Goal: Information Seeking & Learning: Learn about a topic

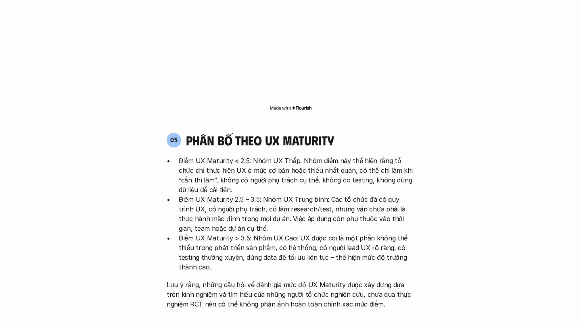
scroll to position [1555, 0]
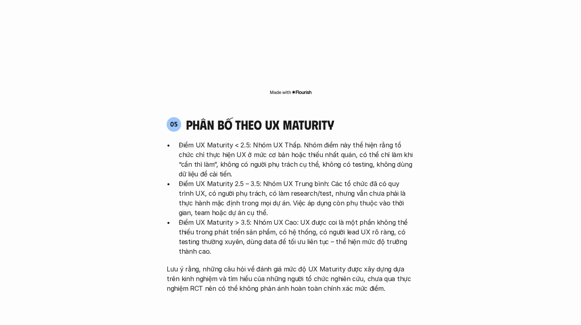
click at [306, 117] on h4 "phân bố theo ux maturity" at bounding box center [260, 124] width 148 height 15
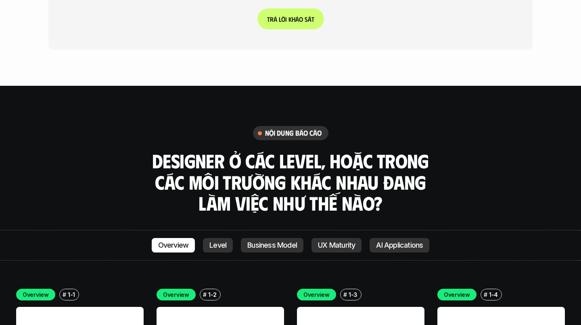
scroll to position [2208, 0]
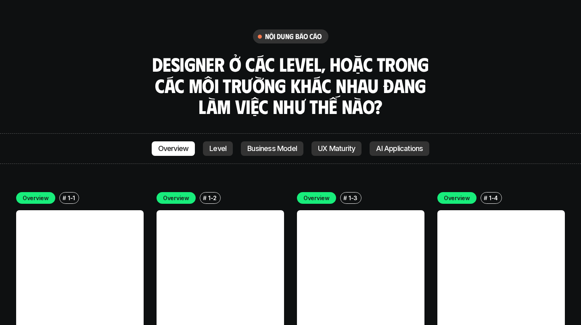
click at [218, 145] on p "Level" at bounding box center [217, 149] width 17 height 8
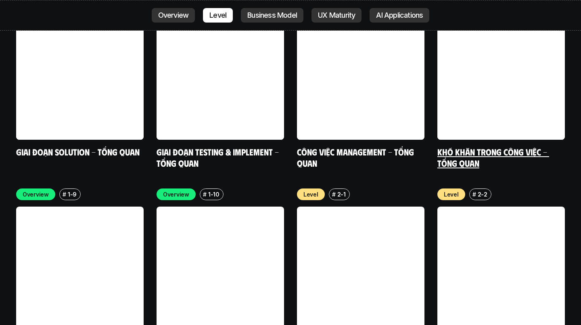
scroll to position [2605, 0]
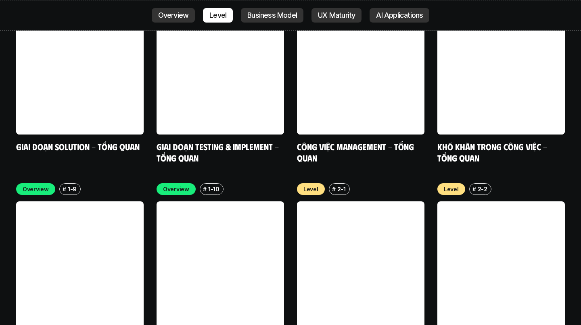
click at [65, 183] on div "# 1-9" at bounding box center [69, 189] width 21 height 12
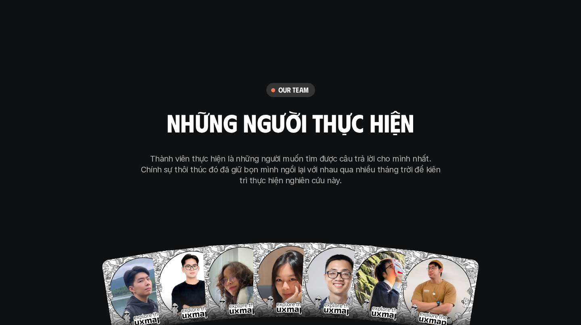
scroll to position [4578, 0]
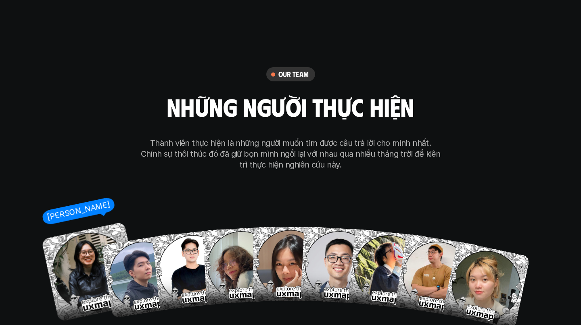
click at [80, 222] on img at bounding box center [91, 272] width 100 height 100
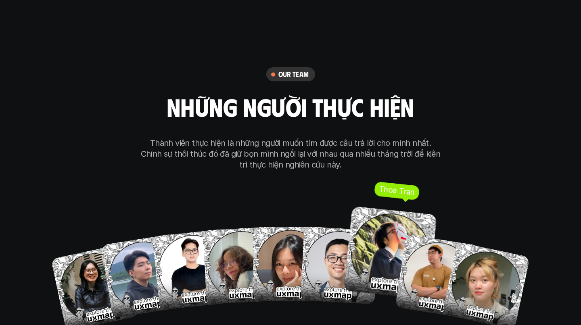
click at [381, 206] on img at bounding box center [390, 253] width 94 height 94
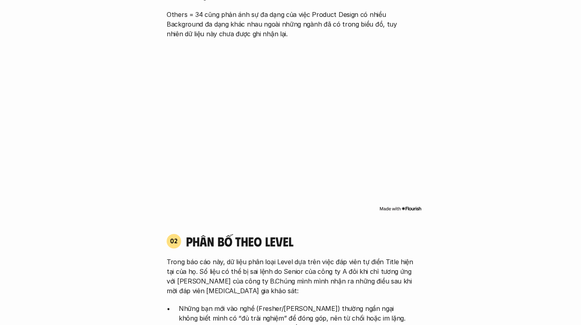
scroll to position [0, 0]
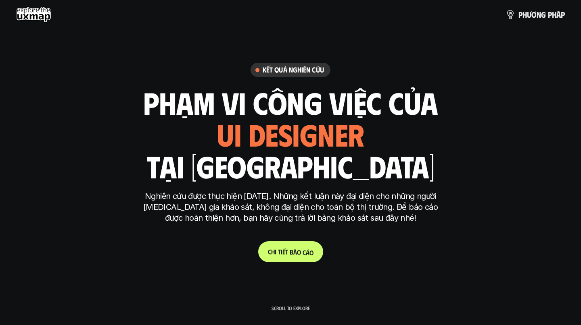
click at [282, 252] on p "C h i t i ế t b á o c á o" at bounding box center [291, 252] width 46 height 8
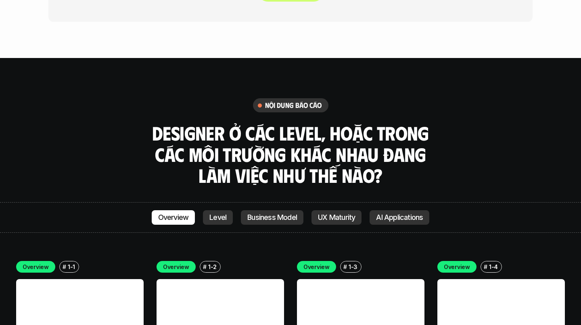
scroll to position [2148, 0]
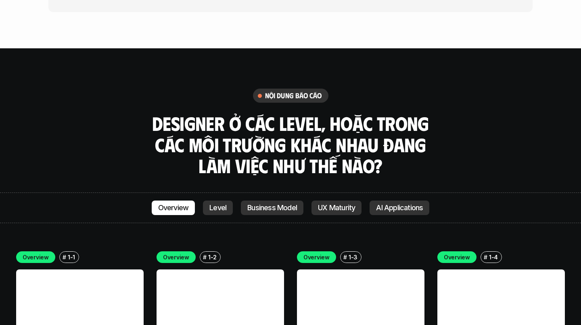
click at [223, 201] on link "Level" at bounding box center [218, 208] width 30 height 15
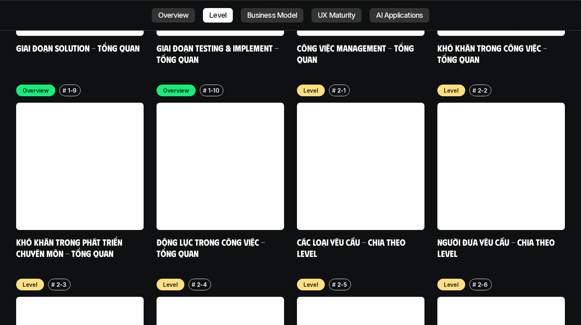
click at [274, 10] on link "Business Model" at bounding box center [272, 15] width 63 height 15
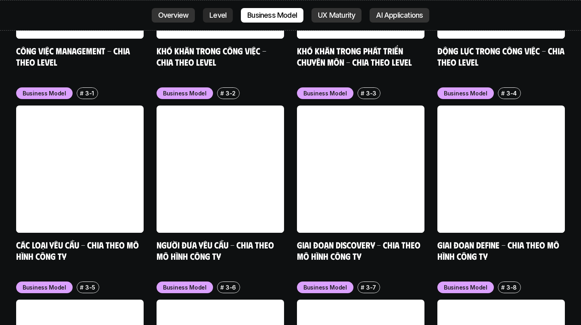
scroll to position [3287, 0]
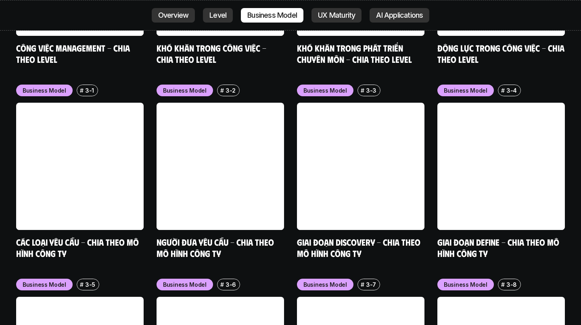
click at [329, 10] on link "UX Maturity" at bounding box center [336, 15] width 50 height 15
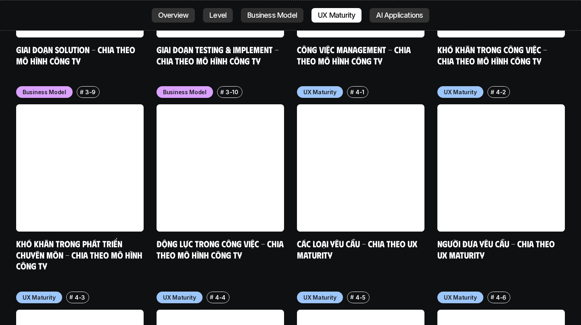
scroll to position [3676, 0]
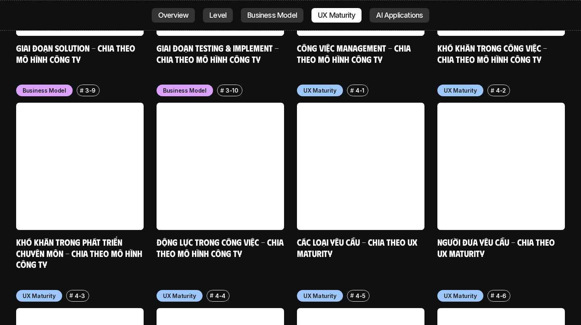
click at [386, 11] on p "AI Applications" at bounding box center [399, 15] width 47 height 8
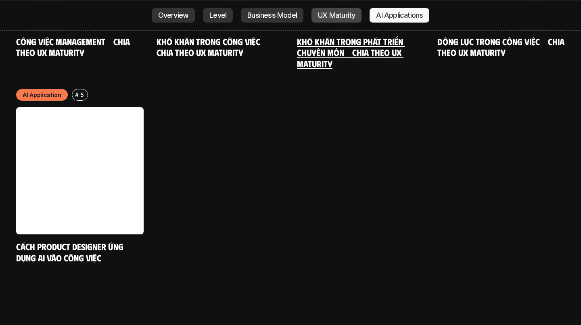
scroll to position [4281, 0]
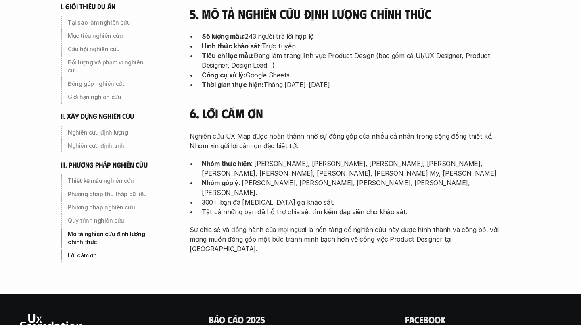
scroll to position [2605, 0]
